Goal: Task Accomplishment & Management: Manage account settings

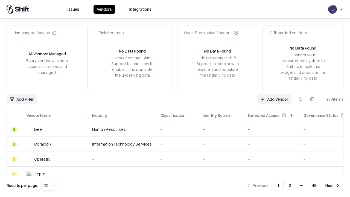
click at [274, 99] on link "Add Vendor" at bounding box center [274, 99] width 34 height 10
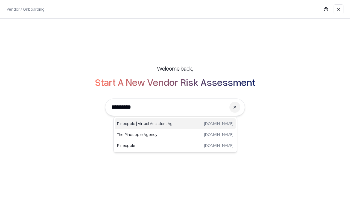
click at [175, 124] on div "Pineapple | Virtual Assistant Agency [DOMAIN_NAME]" at bounding box center [175, 123] width 121 height 11
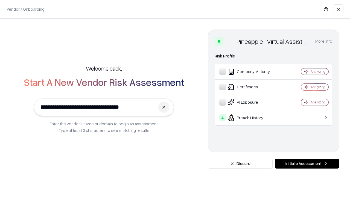
type input "**********"
click at [307, 164] on button "Initiate Assessment" at bounding box center [307, 164] width 64 height 10
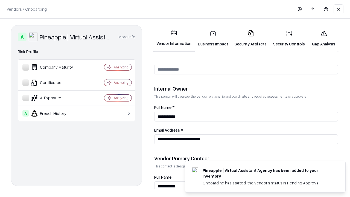
scroll to position [283, 0]
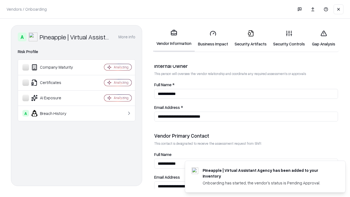
click at [213, 38] on link "Business Impact" at bounding box center [213, 38] width 37 height 25
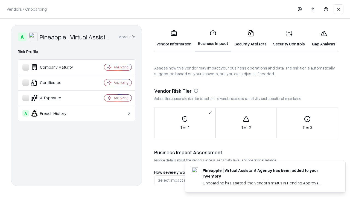
click at [251, 38] on link "Security Artifacts" at bounding box center [250, 38] width 39 height 25
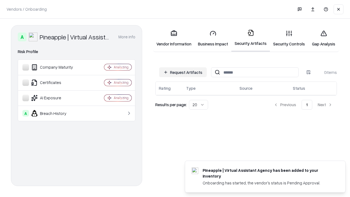
click at [183, 72] on button "Request Artifacts" at bounding box center [183, 72] width 48 height 10
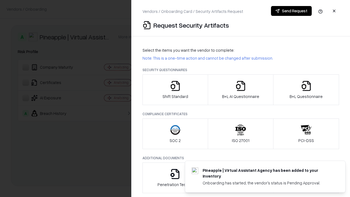
click at [175, 90] on icon "button" at bounding box center [175, 85] width 11 height 11
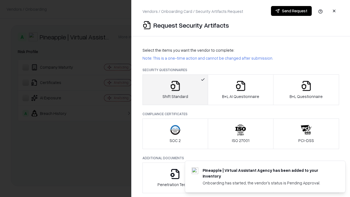
click at [291, 11] on button "Send Request" at bounding box center [291, 11] width 41 height 10
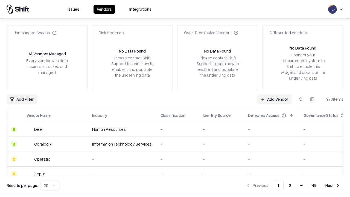
click at [301, 99] on button at bounding box center [301, 99] width 10 height 10
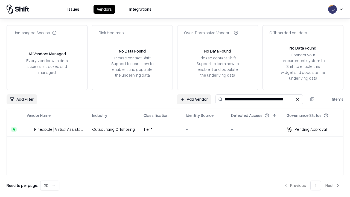
type input "**********"
click at [178, 129] on td "Tier 1" at bounding box center [160, 129] width 42 height 15
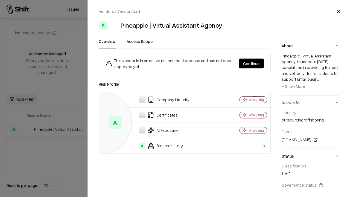
click at [251, 63] on button "Continue" at bounding box center [251, 64] width 25 height 10
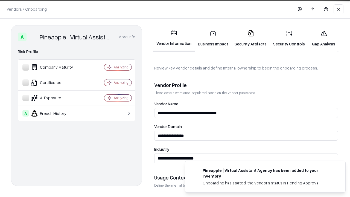
click at [251, 38] on link "Security Artifacts" at bounding box center [250, 38] width 39 height 25
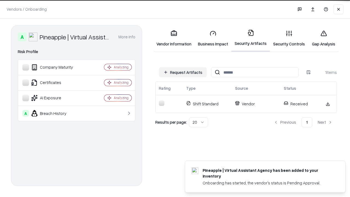
click at [289, 38] on link "Security Controls" at bounding box center [289, 38] width 38 height 25
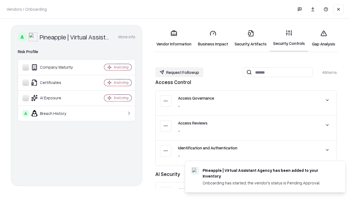
click at [179, 72] on button "Request Followup" at bounding box center [179, 72] width 48 height 10
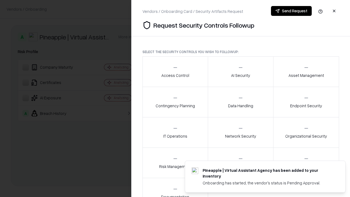
click at [175, 72] on div "Access Control" at bounding box center [175, 71] width 28 height 13
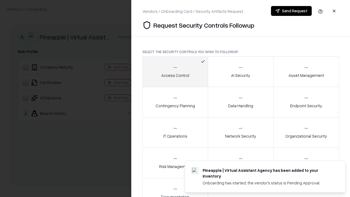
click at [291, 11] on button "Send Request" at bounding box center [291, 11] width 41 height 10
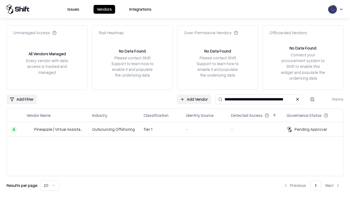
type input "**********"
click at [178, 129] on td "Tier 1" at bounding box center [160, 129] width 42 height 15
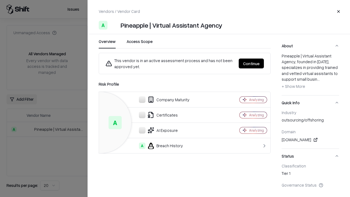
click at [251, 63] on button "Continue" at bounding box center [251, 64] width 25 height 10
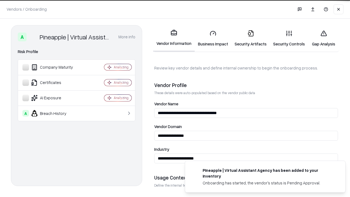
click at [324, 38] on link "Gap Analysis" at bounding box center [323, 38] width 31 height 25
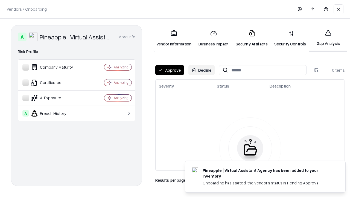
click at [170, 70] on button "Approve" at bounding box center [169, 70] width 29 height 10
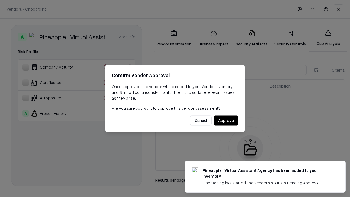
click at [226, 120] on button "Approve" at bounding box center [226, 121] width 24 height 10
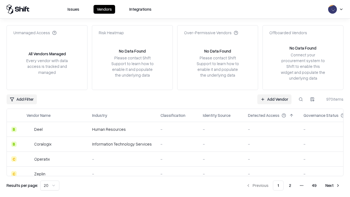
type input "**********"
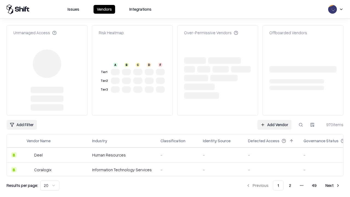
click at [274, 120] on link "Add Vendor" at bounding box center [274, 125] width 34 height 10
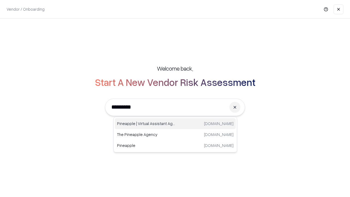
click at [175, 124] on div "Pineapple | Virtual Assistant Agency trypineapple.com" at bounding box center [175, 123] width 121 height 11
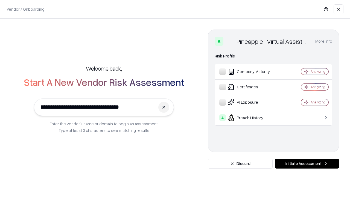
type input "**********"
click at [307, 164] on button "Initiate Assessment" at bounding box center [307, 164] width 64 height 10
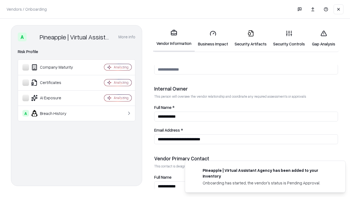
scroll to position [283, 0]
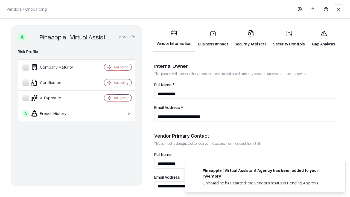
click at [324, 38] on link "Gap Analysis" at bounding box center [323, 38] width 31 height 25
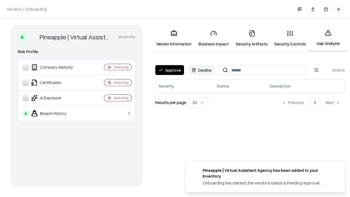
click at [170, 70] on button "Approve" at bounding box center [169, 70] width 29 height 10
